Goal: Information Seeking & Learning: Learn about a topic

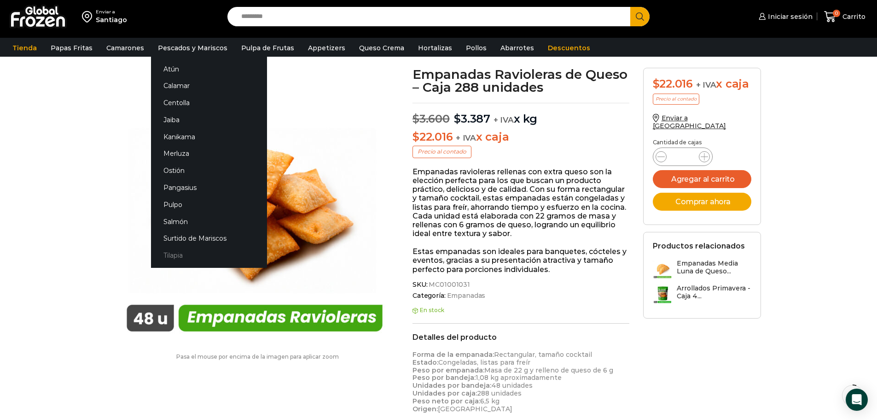
click at [166, 252] on link "Tilapia" at bounding box center [209, 255] width 116 height 17
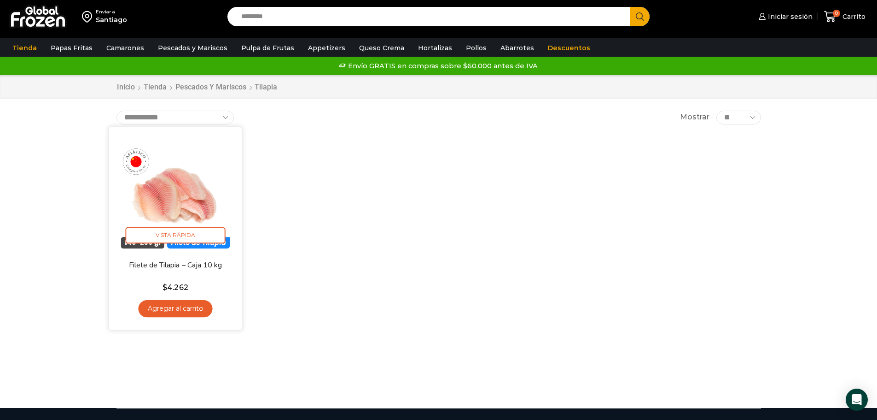
click at [209, 225] on img at bounding box center [175, 193] width 119 height 119
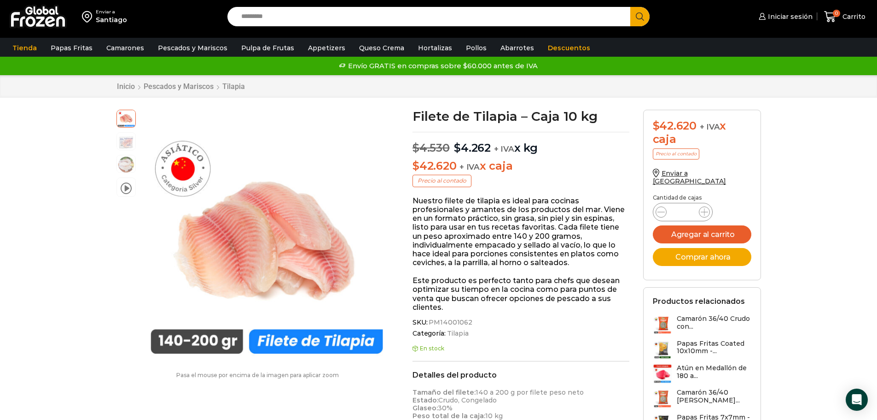
scroll to position [46, 0]
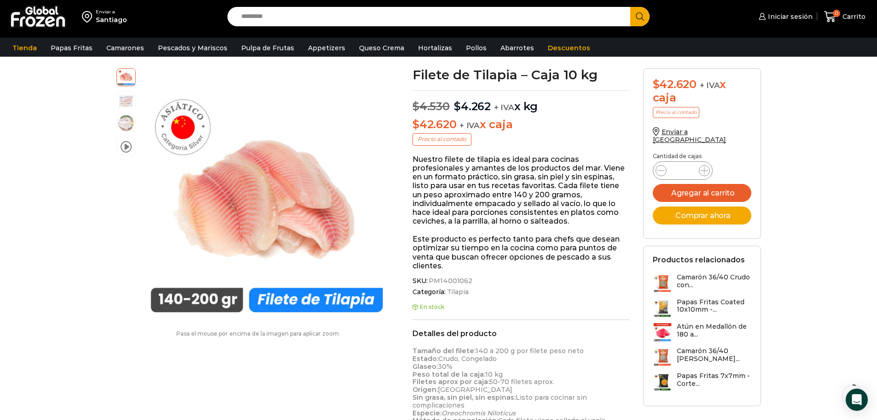
click at [259, 18] on input "Search input" at bounding box center [432, 16] width 390 height 19
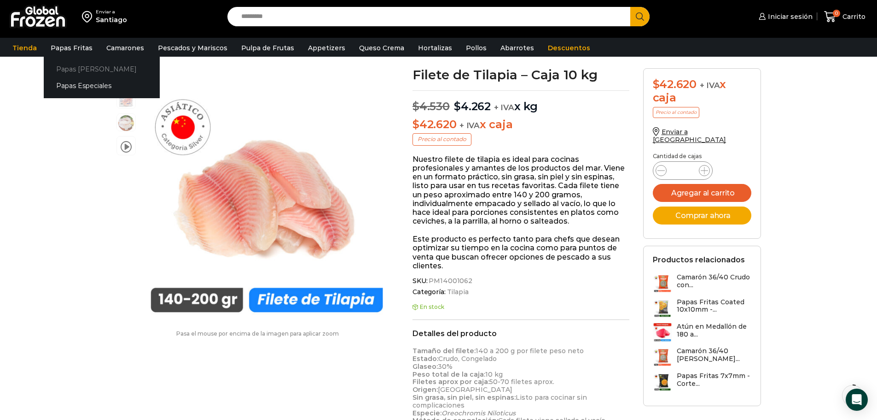
click at [86, 70] on link "Papas [PERSON_NAME]" at bounding box center [102, 68] width 116 height 17
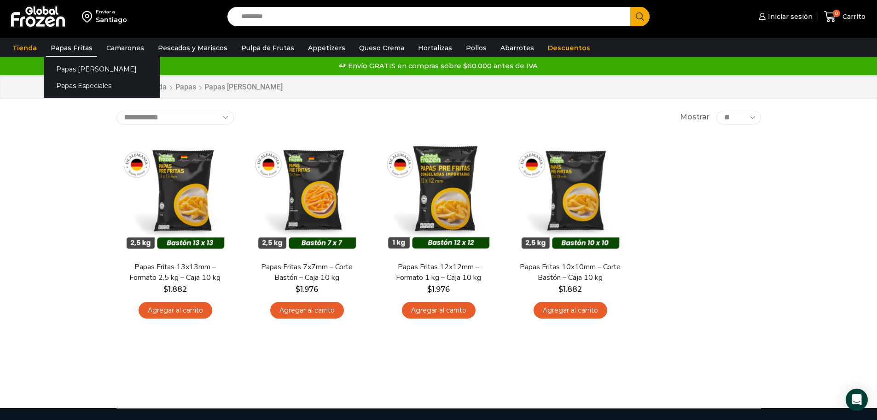
click at [82, 46] on link "Papas Fritas" at bounding box center [71, 47] width 51 height 17
click at [77, 83] on link "Papas Especiales" at bounding box center [102, 85] width 116 height 17
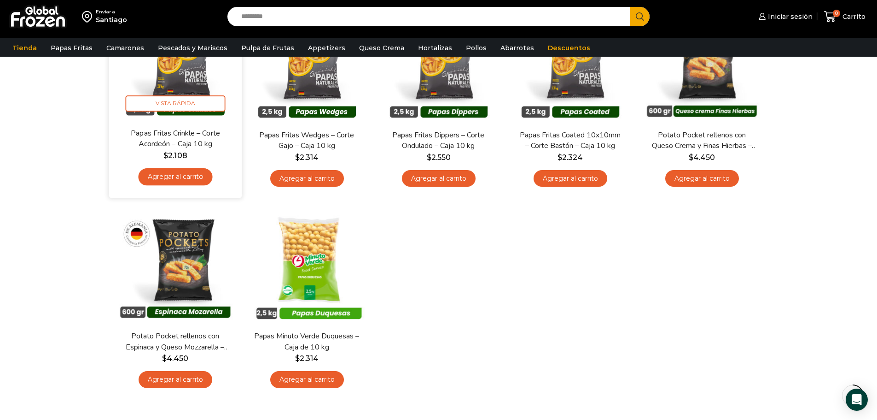
scroll to position [138, 0]
